Goal: Understand site structure: Understand site structure

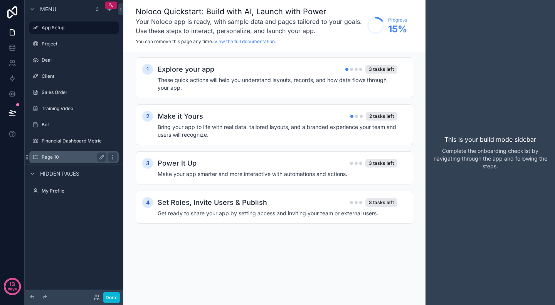
click at [77, 159] on label "Page 10" at bounding box center [73, 157] width 62 height 6
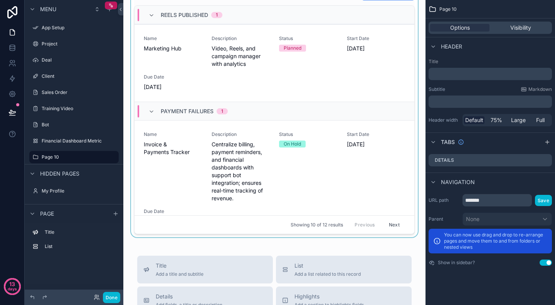
scroll to position [54, 0]
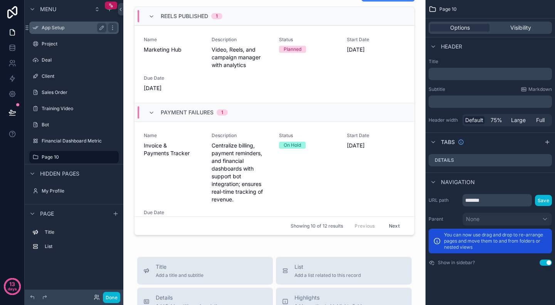
click at [60, 24] on div "App Setup" at bounding box center [74, 27] width 65 height 9
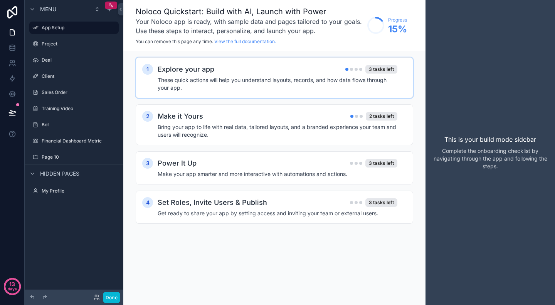
click at [222, 72] on div "Explore your app 3 tasks left" at bounding box center [278, 69] width 240 height 11
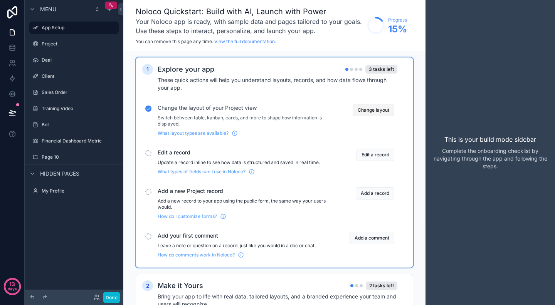
click at [376, 116] on button "Change layout" at bounding box center [373, 110] width 42 height 12
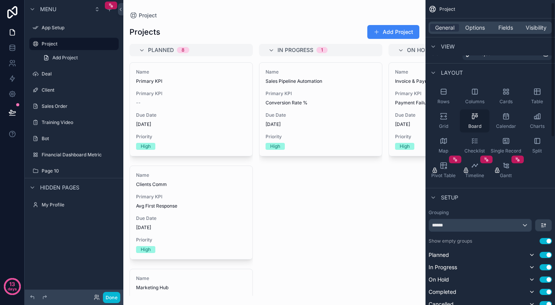
scroll to position [1, 0]
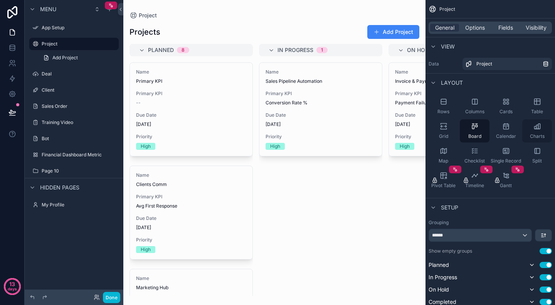
click at [536, 128] on icon "scrollable content" at bounding box center [537, 126] width 8 height 8
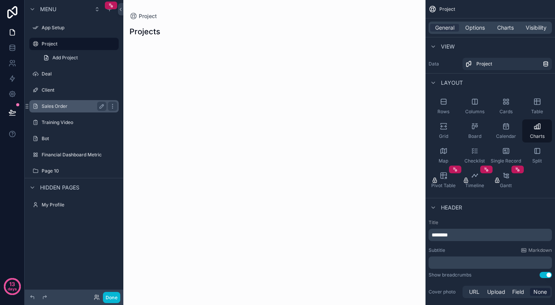
click at [72, 106] on label "Sales Order" at bounding box center [73, 106] width 62 height 6
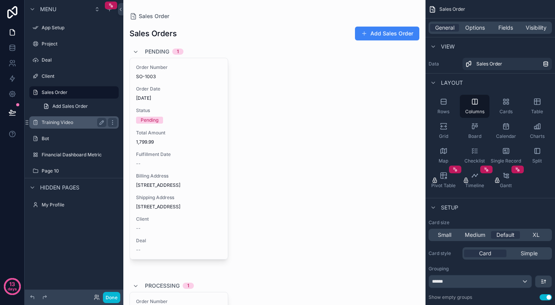
click at [76, 124] on label "Training Video" at bounding box center [73, 122] width 62 height 6
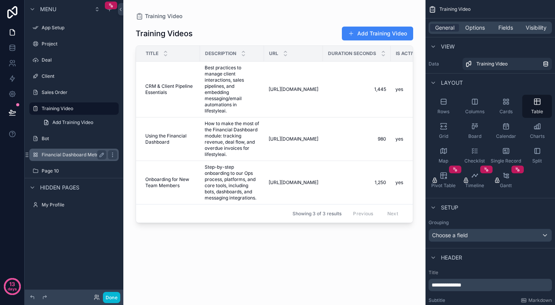
click at [66, 150] on div "Financial Dashboard Metric" at bounding box center [74, 154] width 65 height 9
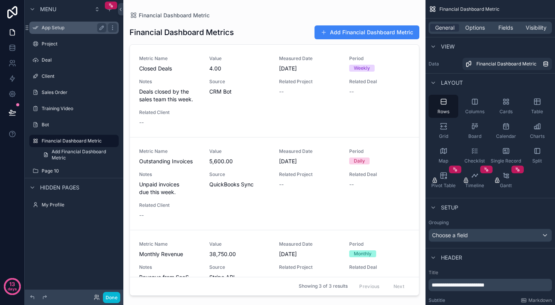
click at [64, 28] on label "App Setup" at bounding box center [73, 28] width 62 height 6
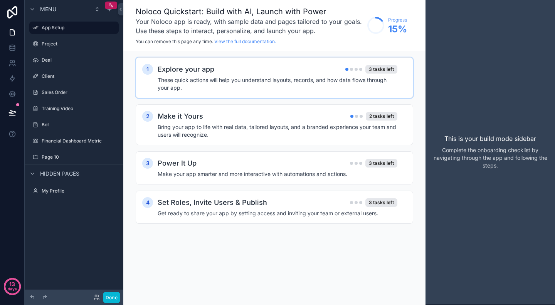
click at [256, 79] on h4 "These quick actions will help you understand layouts, records, and how data flo…" at bounding box center [278, 83] width 240 height 15
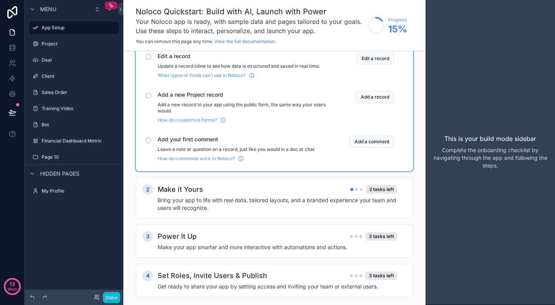
scroll to position [110, 0]
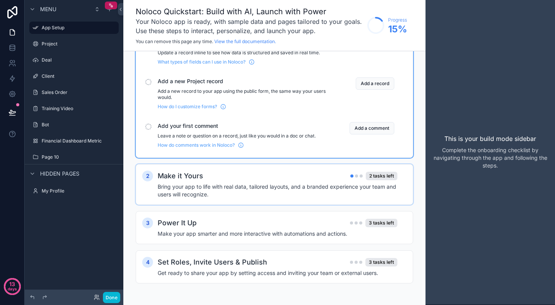
click at [294, 187] on h4 "Bring your app to life with real data, tailored layouts, and a branded experien…" at bounding box center [278, 190] width 240 height 15
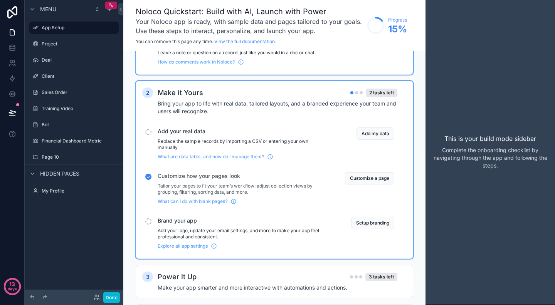
scroll to position [194, 0]
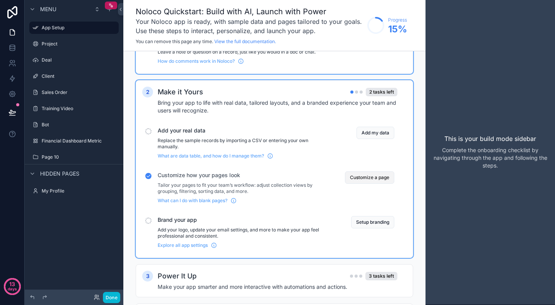
click at [369, 178] on button "Customize a page" at bounding box center [369, 177] width 49 height 12
